Goal: Navigation & Orientation: Find specific page/section

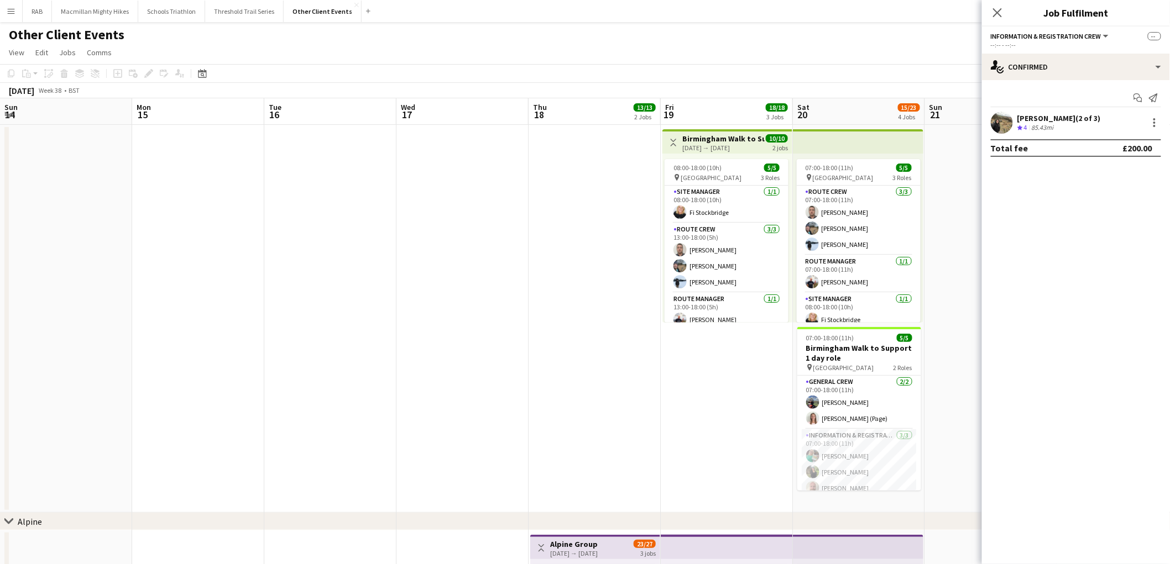
scroll to position [0, 351]
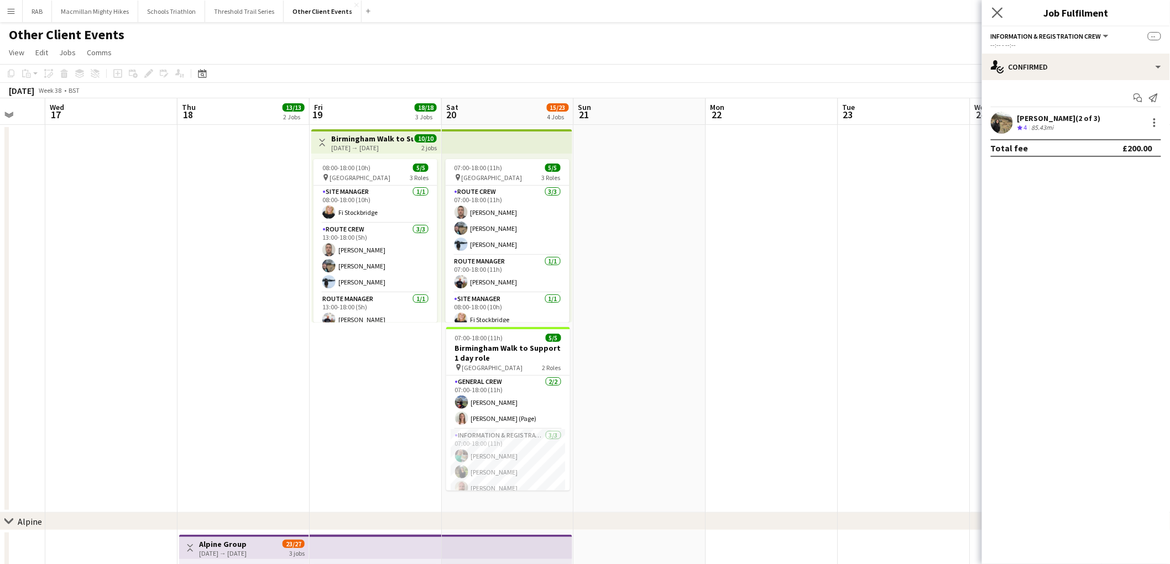
click at [997, 18] on app-icon "Close pop-in" at bounding box center [997, 13] width 16 height 16
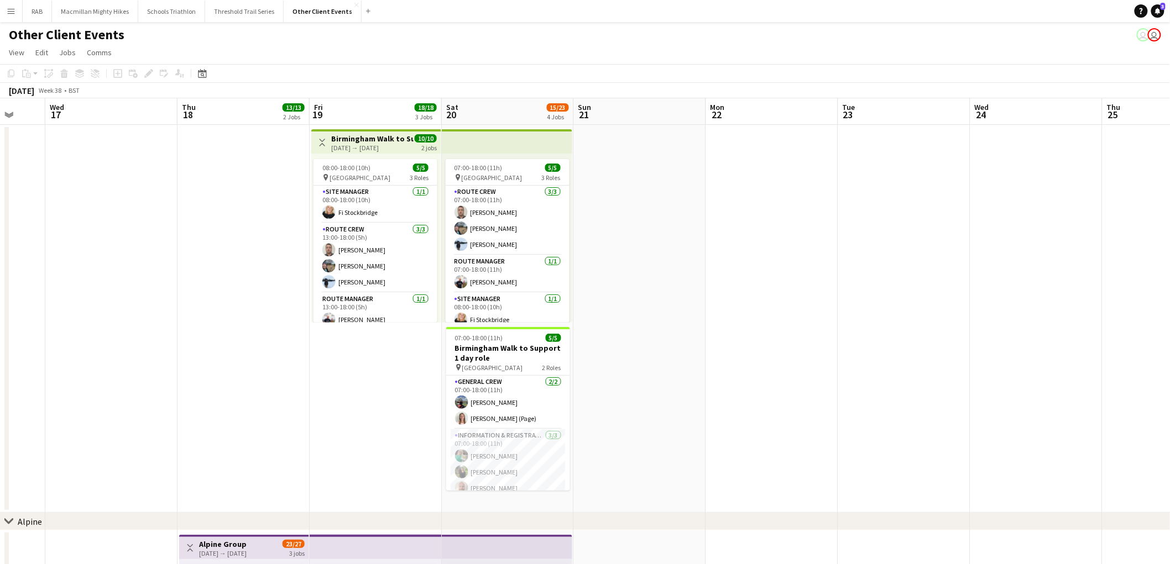
click at [999, 14] on app-navbar "Menu Boards Boards Boards All jobs Status Workforce Workforce My Workforce Recr…" at bounding box center [585, 11] width 1170 height 22
